Goal: Find specific page/section: Find specific page/section

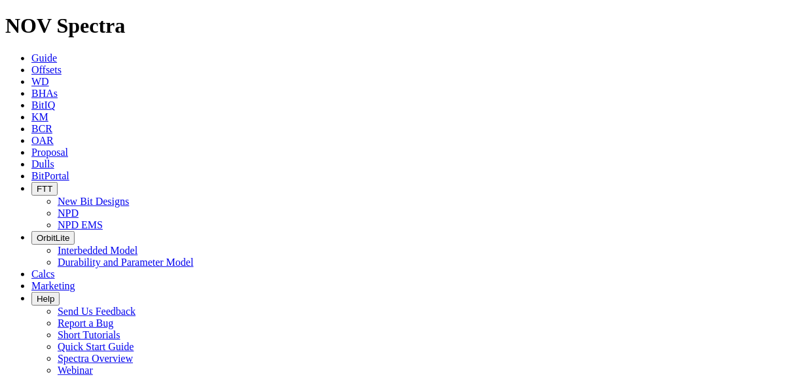
click at [54, 158] on span "Dulls" at bounding box center [42, 163] width 23 height 11
paste input "A320589"
type input "A320589"
